Goal: Task Accomplishment & Management: Use online tool/utility

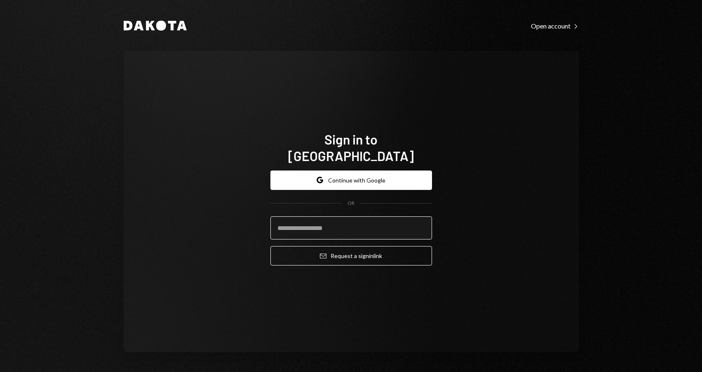
click at [358, 226] on input "email" at bounding box center [352, 227] width 162 height 23
type input "**********"
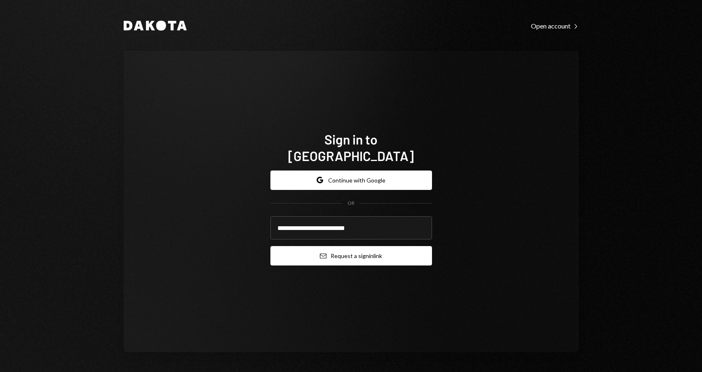
click at [348, 246] on button "Email Request a sign in link" at bounding box center [352, 255] width 162 height 19
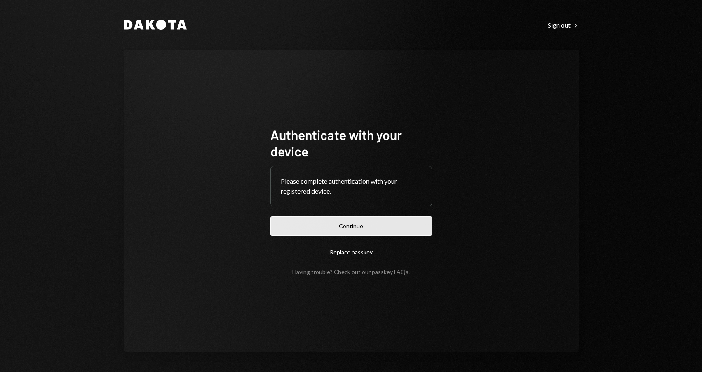
click at [397, 224] on button "Continue" at bounding box center [352, 225] width 162 height 19
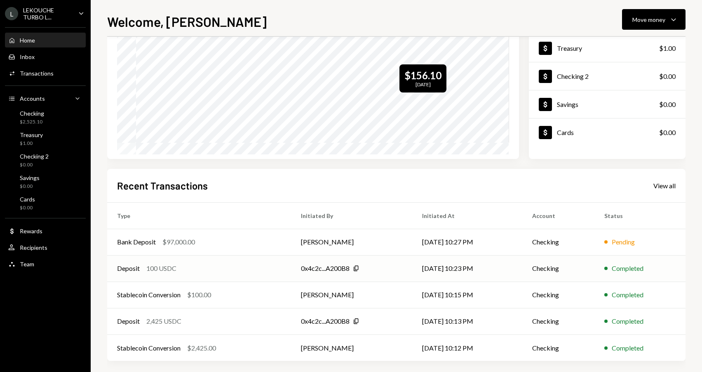
scroll to position [82, 0]
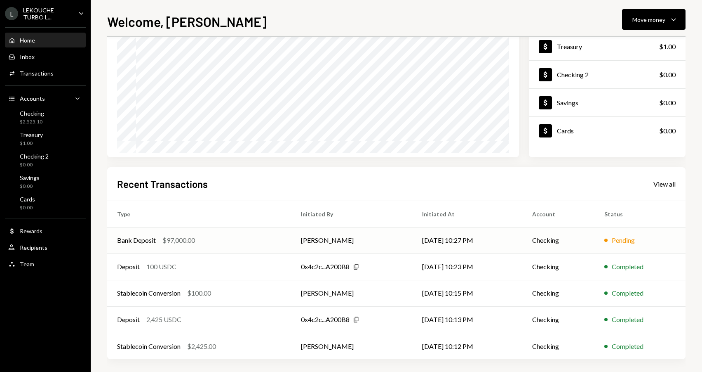
click at [411, 242] on td "[PERSON_NAME]" at bounding box center [351, 240] width 121 height 26
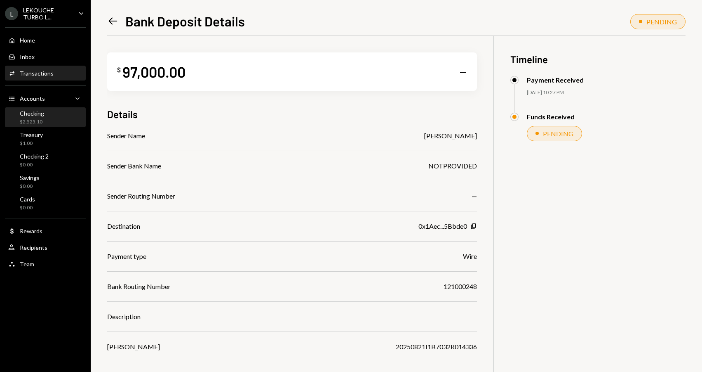
click at [52, 116] on div "Checking $2,525.10" at bounding box center [45, 118] width 74 height 16
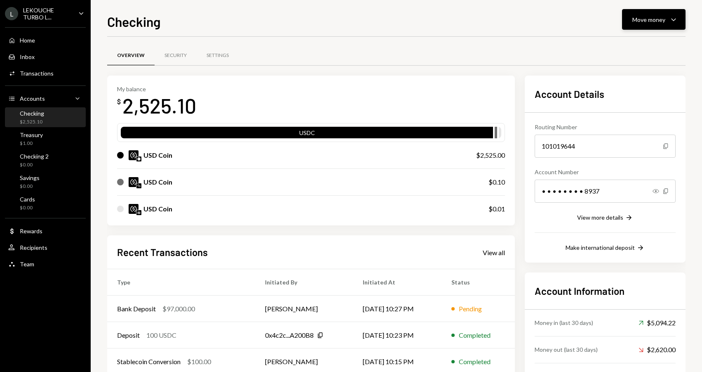
click at [673, 21] on icon "button" at bounding box center [673, 20] width 5 height 2
click at [641, 46] on div "Send" at bounding box center [647, 44] width 60 height 9
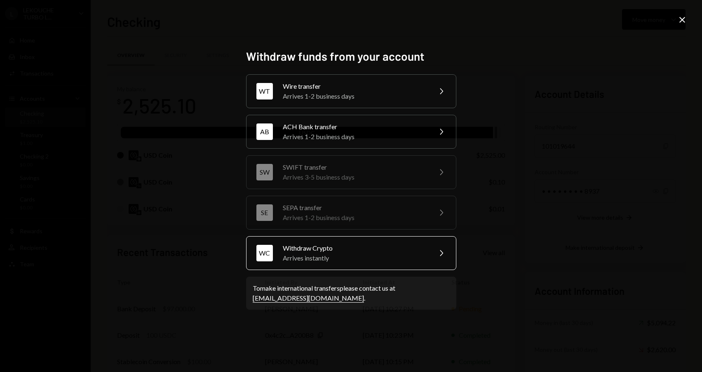
click at [360, 255] on div "Arrives instantly" at bounding box center [355, 258] width 144 height 10
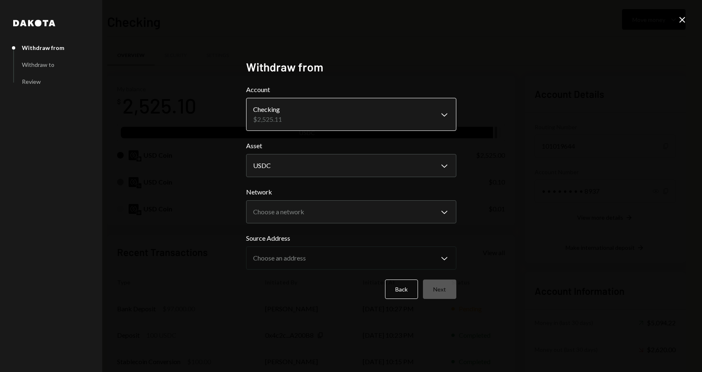
click at [382, 113] on body "L LEKOUCHE TURBO L... Caret Down Home Home Inbox Inbox Activities Transactions …" at bounding box center [351, 186] width 702 height 372
click at [365, 171] on body "L LEKOUCHE TURBO L... Caret Down Home Home Inbox Inbox Activities Transactions …" at bounding box center [351, 186] width 702 height 372
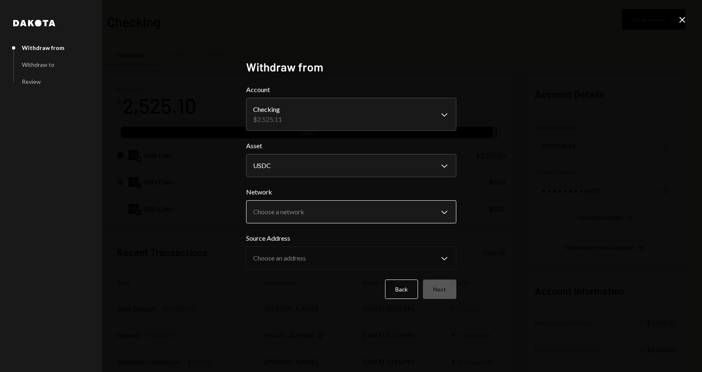
click at [368, 217] on body "L LEKOUCHE TURBO L... Caret Down Home Home Inbox Inbox Activities Transactions …" at bounding box center [351, 186] width 702 height 372
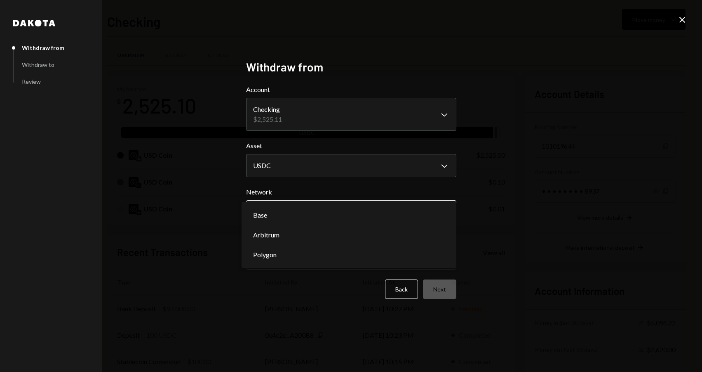
select select "**********"
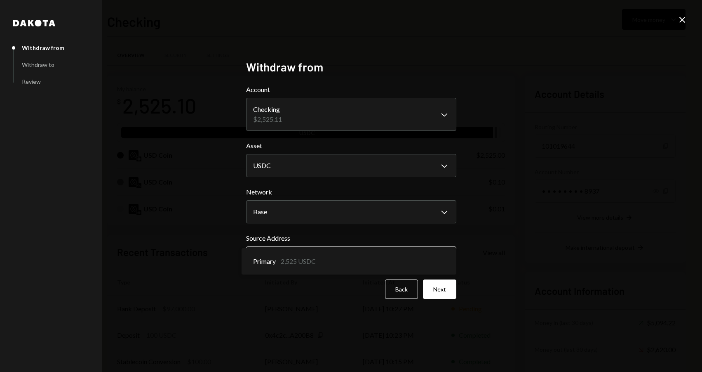
click at [366, 252] on body "L LEKOUCHE TURBO L... Caret Down Home Home Inbox Inbox Activities Transactions …" at bounding box center [351, 186] width 702 height 372
click at [435, 287] on button "Next" at bounding box center [439, 288] width 33 height 19
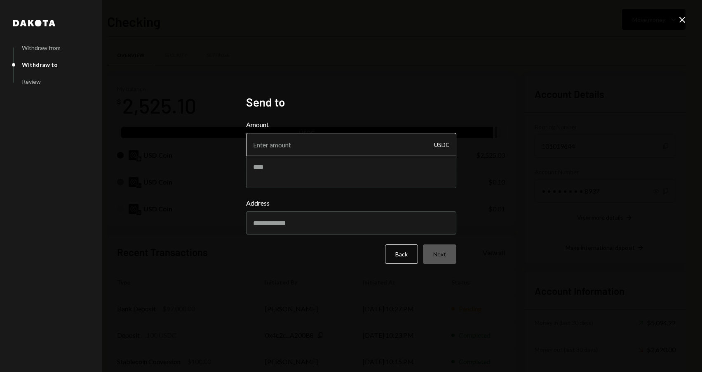
click at [377, 139] on input "Amount" at bounding box center [351, 144] width 210 height 23
type input "2525"
click at [344, 165] on textarea at bounding box center [351, 171] width 210 height 33
click at [319, 222] on input "Address" at bounding box center [351, 222] width 210 height 23
click at [344, 224] on input "Address" at bounding box center [351, 222] width 210 height 23
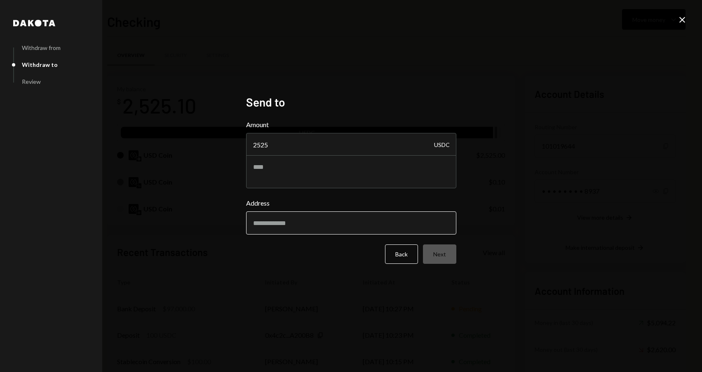
paste input "**********"
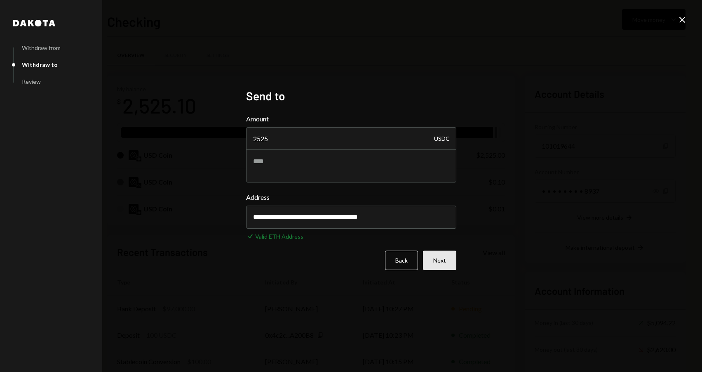
type input "**********"
click at [445, 262] on button "Next" at bounding box center [439, 259] width 33 height 19
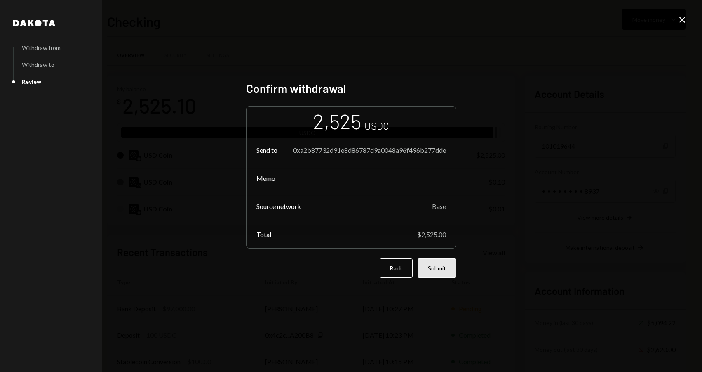
click at [443, 272] on button "Submit" at bounding box center [437, 267] width 39 height 19
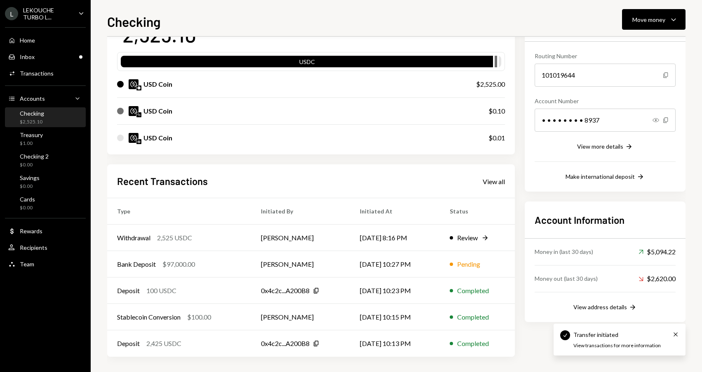
scroll to position [72, 0]
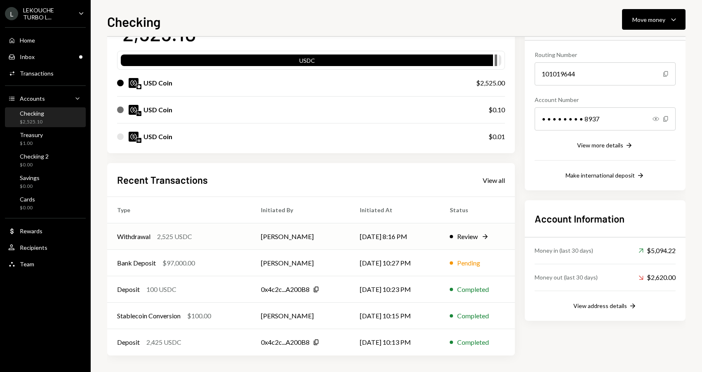
click at [350, 241] on td "[PERSON_NAME]" at bounding box center [300, 236] width 99 height 26
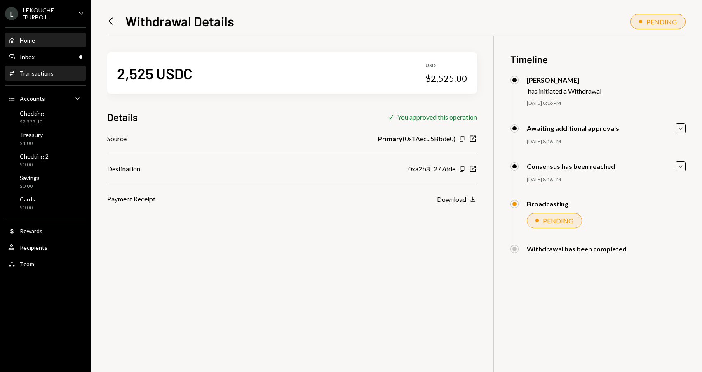
click at [37, 37] on div "Home Home" at bounding box center [45, 40] width 74 height 7
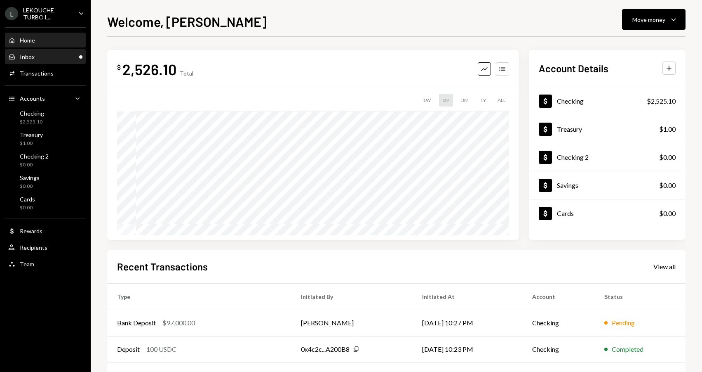
click at [58, 60] on div "Inbox Inbox" at bounding box center [45, 56] width 74 height 7
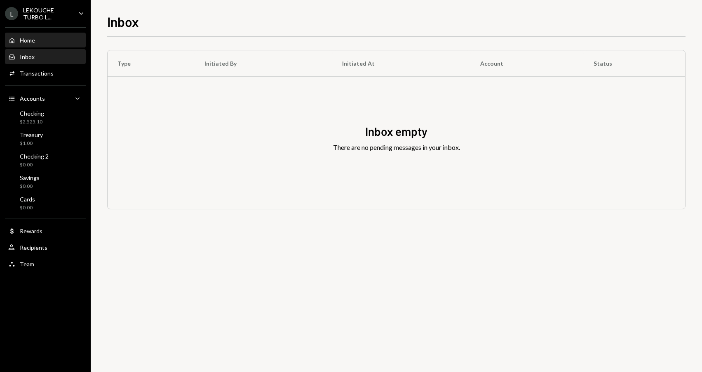
click at [42, 47] on div "Home Home" at bounding box center [45, 40] width 74 height 14
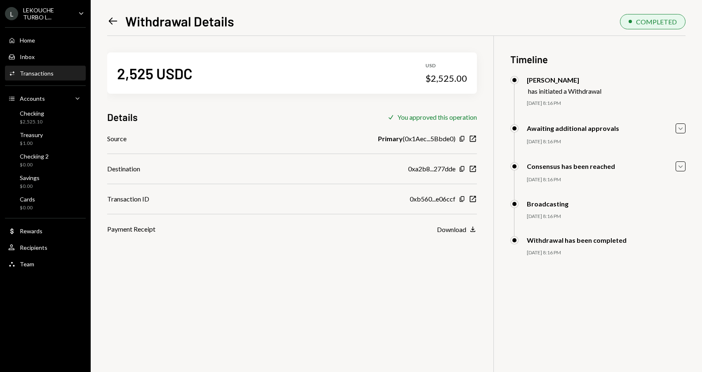
click at [154, 264] on div "2,525 USDC USD $2,525.00 Details Check You approved this operation Source Prima…" at bounding box center [396, 222] width 579 height 372
click at [53, 120] on div "Checking $2,525.10" at bounding box center [45, 118] width 74 height 16
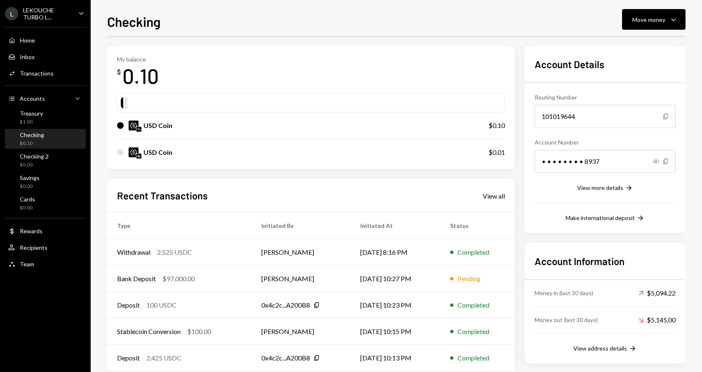
scroll to position [45, 0]
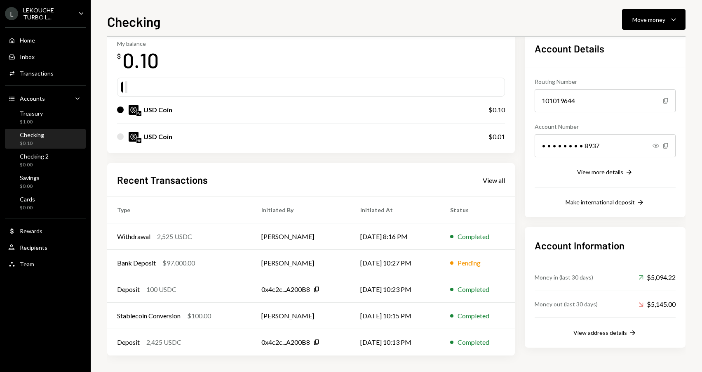
click at [607, 172] on div "View more details" at bounding box center [600, 171] width 46 height 7
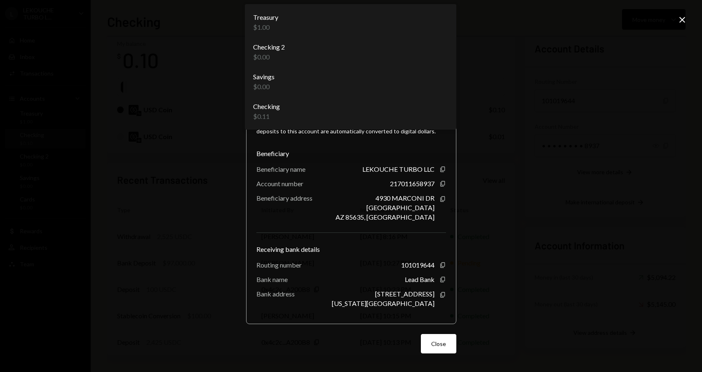
click at [343, 72] on body "L LEKOUCHE TURBO L... Caret Down Home Home Inbox Inbox Activities Transactions …" at bounding box center [351, 186] width 702 height 372
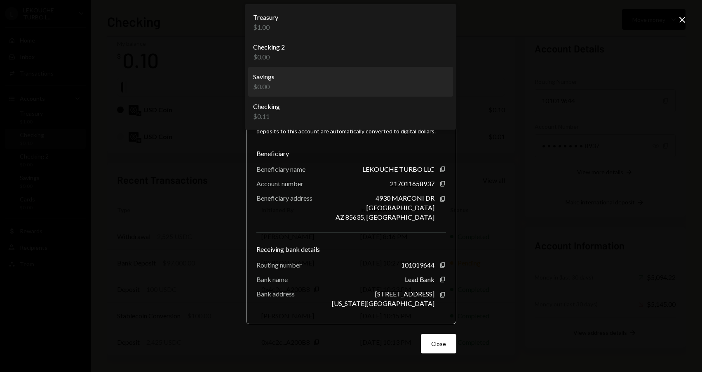
select select "**********"
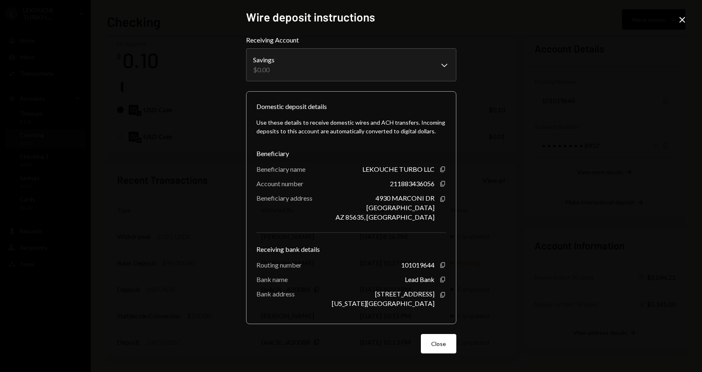
click at [557, 182] on div "**********" at bounding box center [351, 186] width 702 height 372
click at [450, 334] on button "Close" at bounding box center [438, 343] width 35 height 19
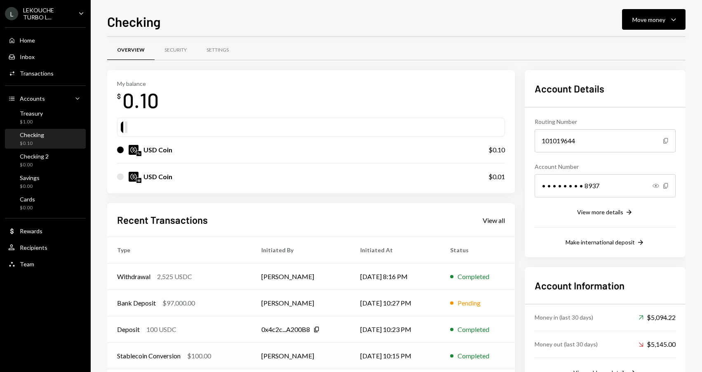
scroll to position [0, 0]
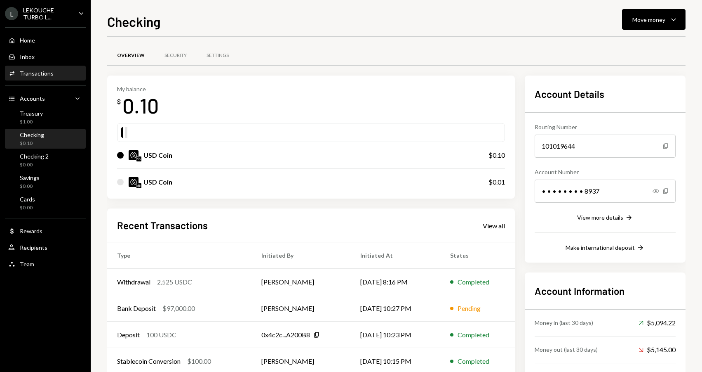
click at [44, 74] on div "Transactions" at bounding box center [37, 73] width 34 height 7
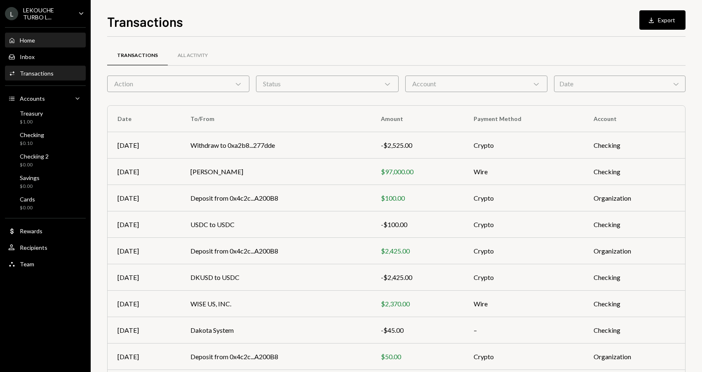
click at [35, 43] on div "Home" at bounding box center [27, 40] width 15 height 7
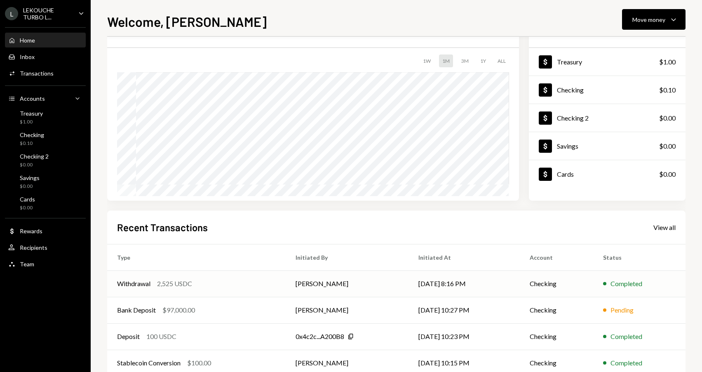
scroll to position [82, 0]
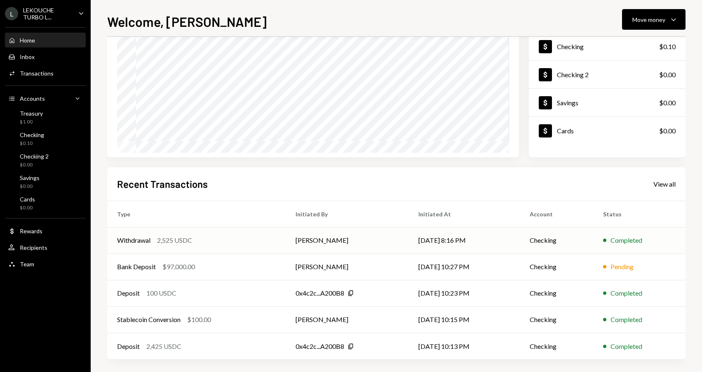
click at [231, 237] on div "Withdrawal 2,525 USDC" at bounding box center [196, 240] width 159 height 10
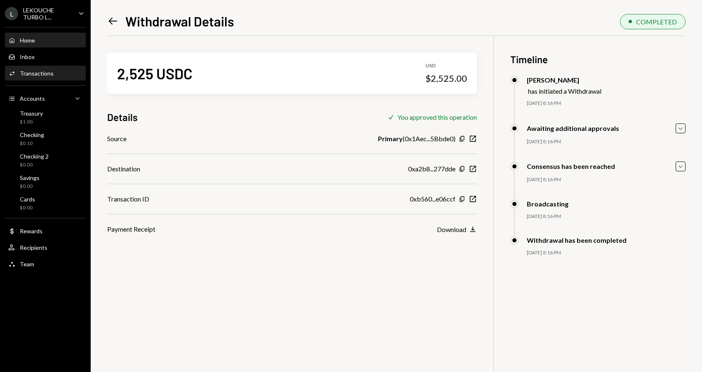
click at [44, 41] on div "Home Home" at bounding box center [45, 40] width 74 height 7
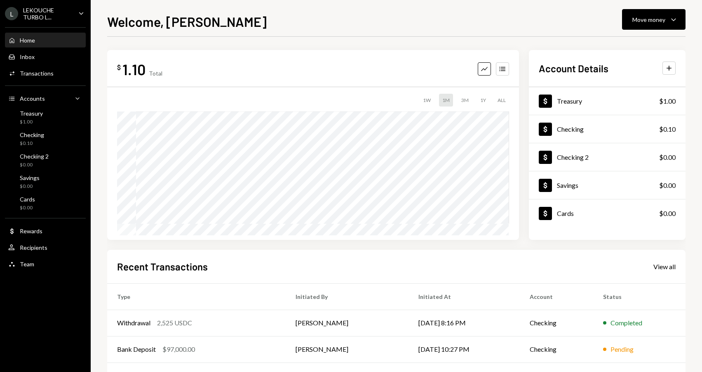
click at [660, 5] on div "Welcome, ALEKSEY Move money Caret Down $ 1.10 Total Graph Accounts 1W 1M 3M 1Y …" at bounding box center [397, 186] width 612 height 372
click at [662, 16] on div "Move money" at bounding box center [649, 19] width 33 height 9
click at [504, 24] on div "Welcome, ALEKSEY Move money Caret Down" at bounding box center [396, 21] width 579 height 18
